Goal: Find specific page/section: Find specific page/section

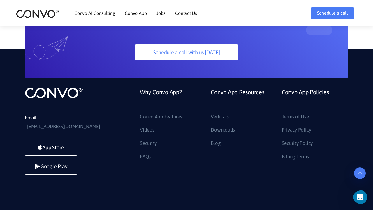
scroll to position [1559, 0]
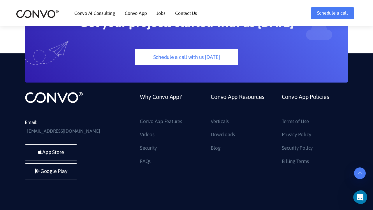
click at [161, 13] on link "Jobs" at bounding box center [160, 13] width 9 height 5
click at [164, 14] on link "Jobs" at bounding box center [160, 13] width 9 height 5
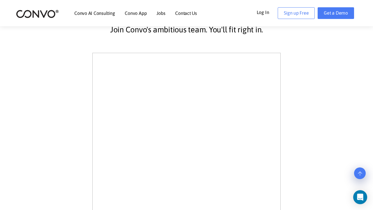
scroll to position [141, 0]
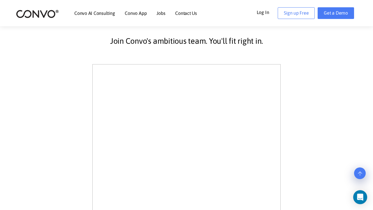
click at [193, 13] on link "Contact Us" at bounding box center [186, 13] width 22 height 5
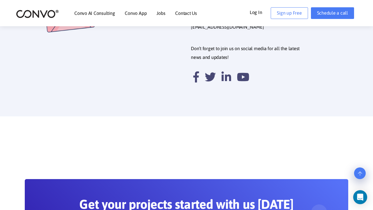
scroll to position [300, 0]
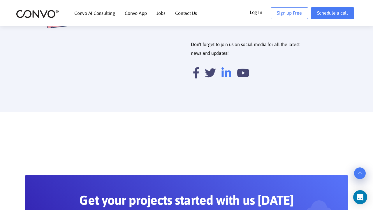
click at [223, 67] on icon at bounding box center [226, 72] width 10 height 11
